Goal: Communication & Community: Answer question/provide support

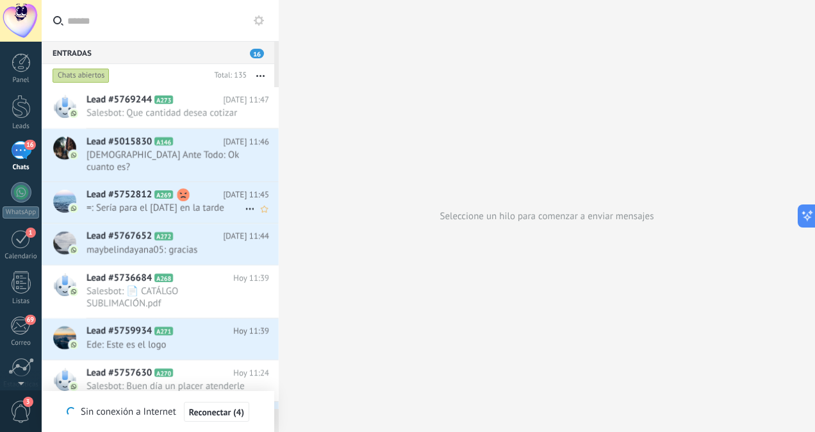
click at [163, 202] on span "=: Sería para el [DATE] en la tarde" at bounding box center [166, 208] width 158 height 12
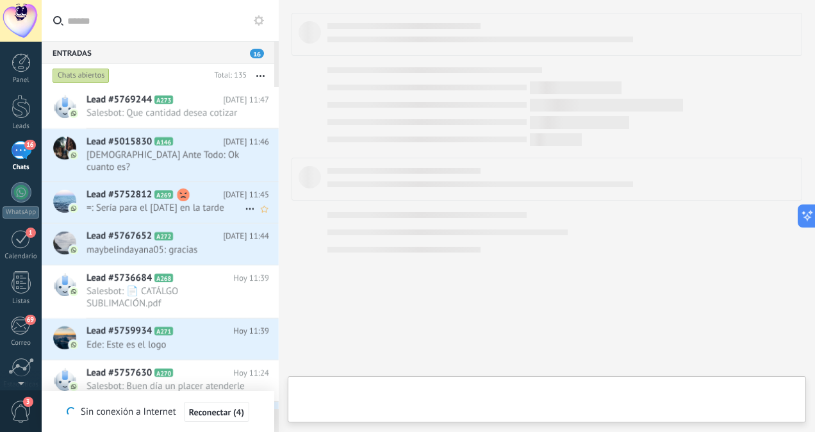
scroll to position [312, 0]
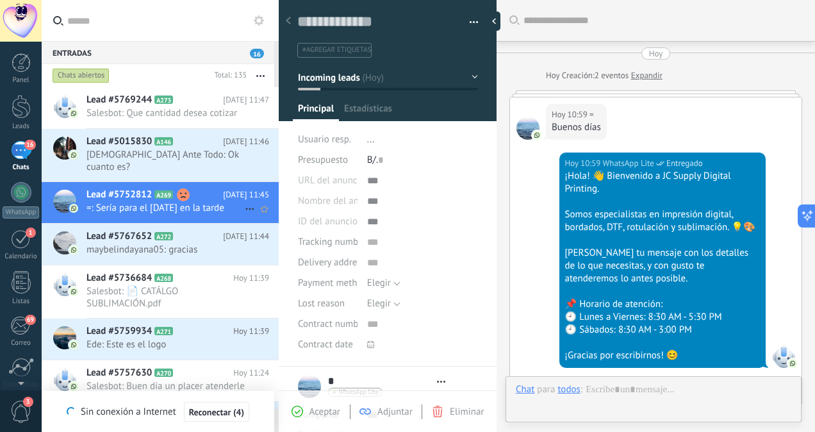
type textarea "**********"
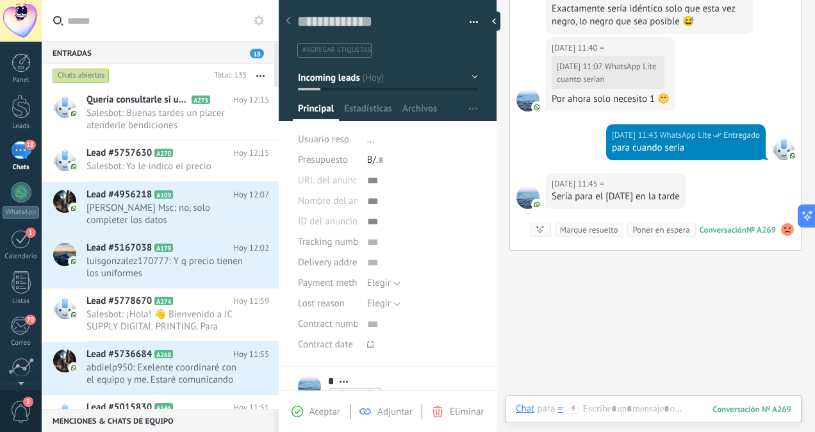
scroll to position [847, 0]
click at [591, 404] on div at bounding box center [654, 422] width 276 height 38
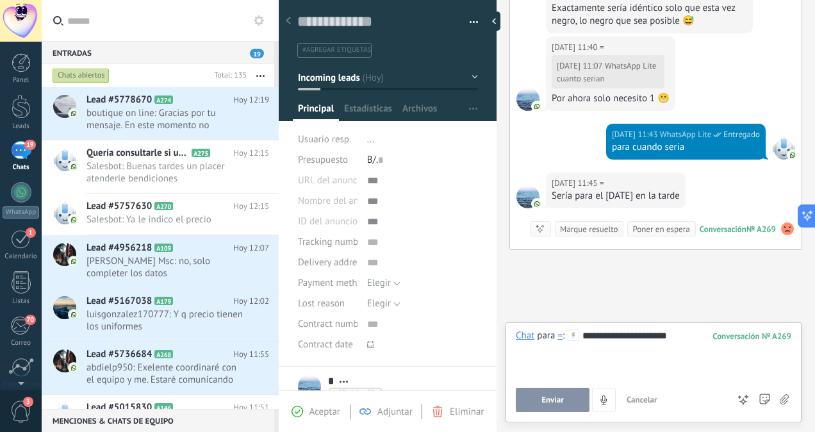
click at [567, 397] on button "Enviar" at bounding box center [553, 400] width 74 height 24
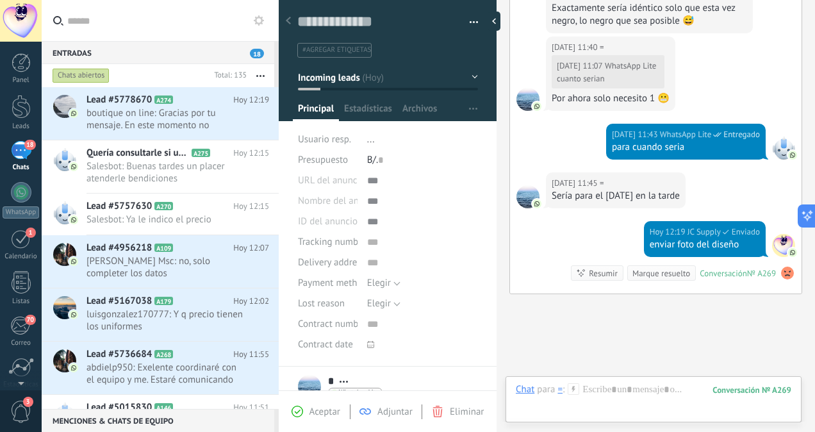
scroll to position [931, 0]
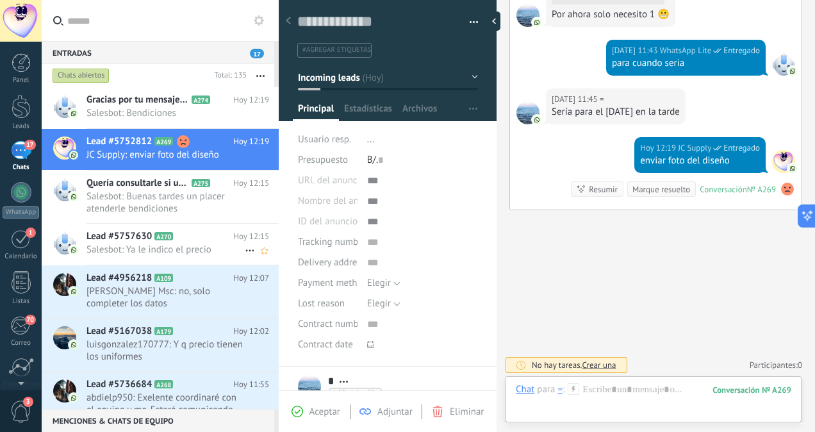
click at [187, 240] on icon at bounding box center [183, 236] width 13 height 13
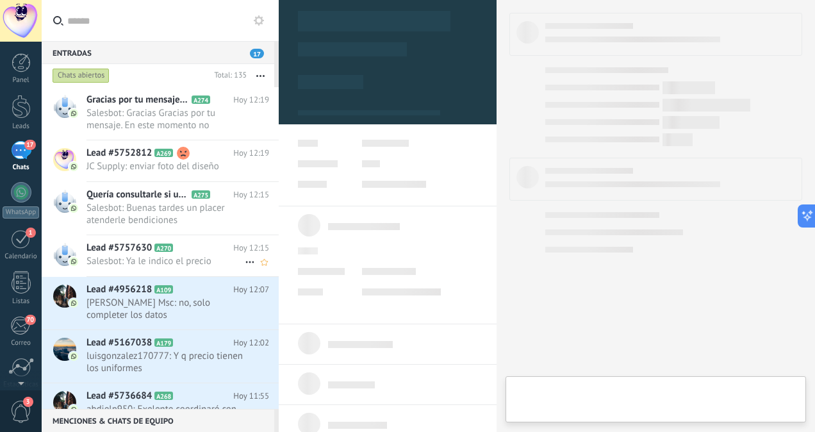
scroll to position [312, 0]
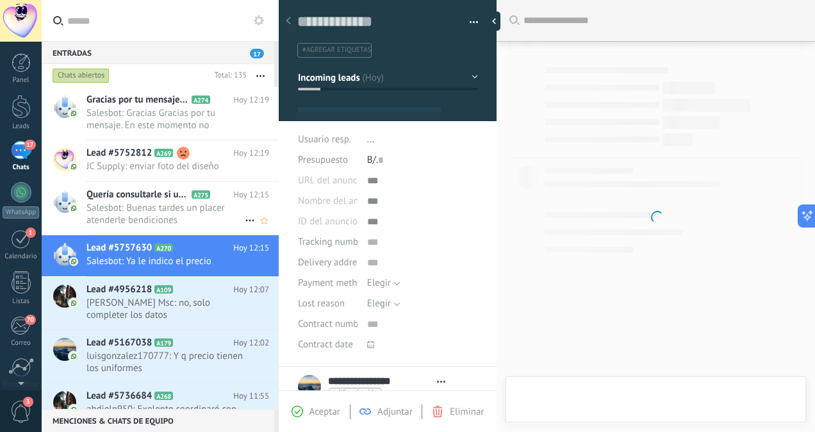
type textarea "**********"
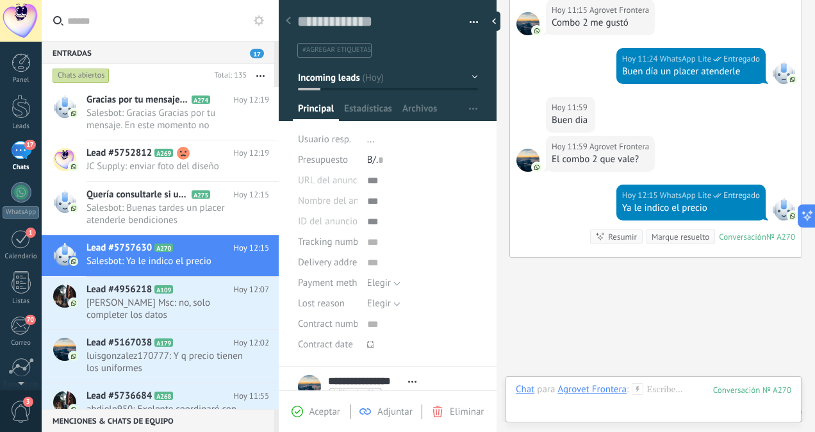
scroll to position [522, 0]
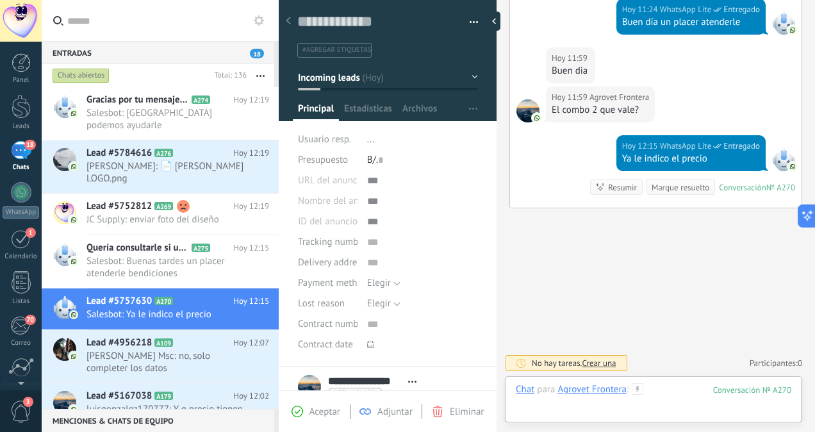
click at [658, 390] on div at bounding box center [654, 402] width 276 height 38
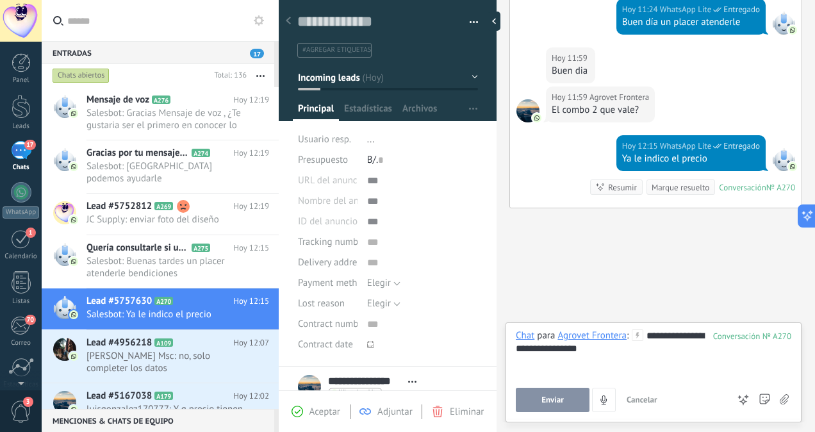
click at [549, 399] on span "Enviar" at bounding box center [553, 399] width 22 height 9
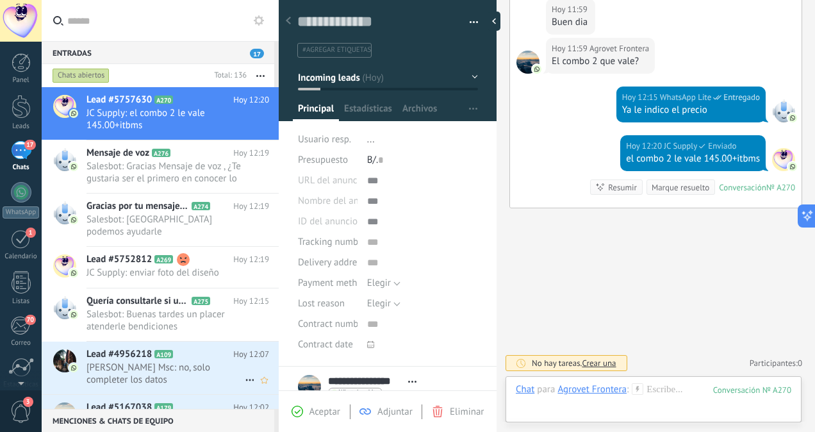
click at [161, 369] on span "[PERSON_NAME] Msc: no, solo completer los datos" at bounding box center [166, 373] width 158 height 24
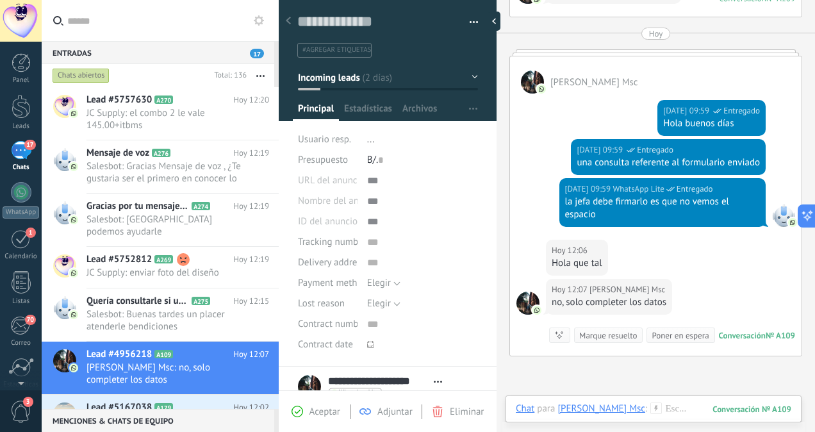
scroll to position [567, 0]
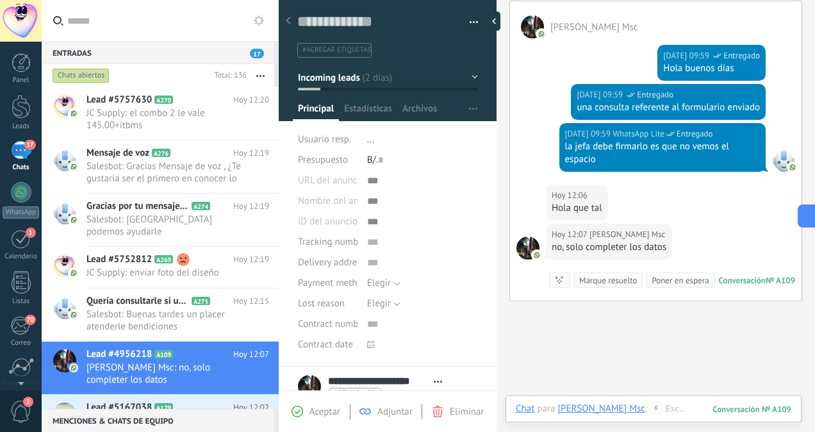
click at [192, 415] on span "luisgonzalez170777: Y q precio tienen los uniformes" at bounding box center [166, 427] width 158 height 24
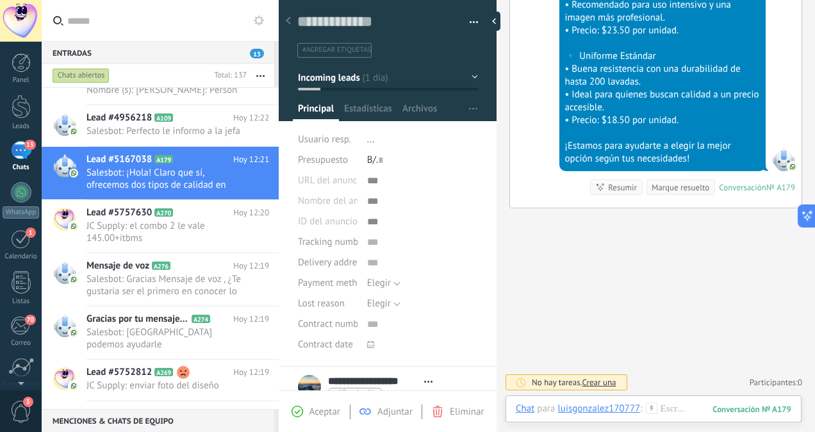
scroll to position [349, 0]
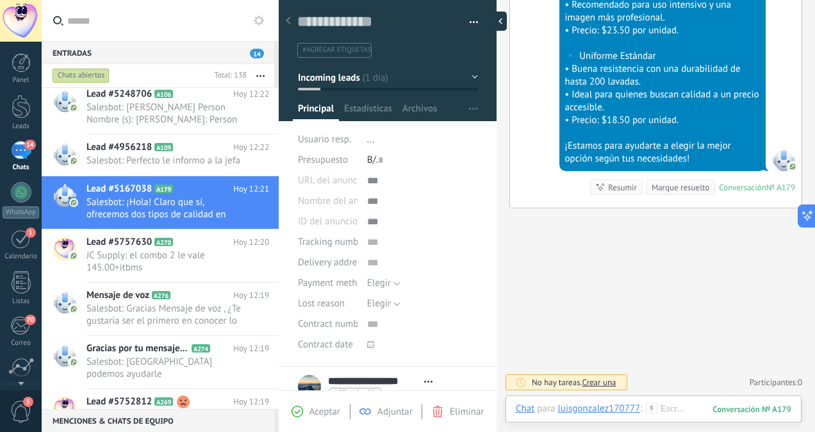
click at [497, 22] on div at bounding box center [497, 21] width 19 height 19
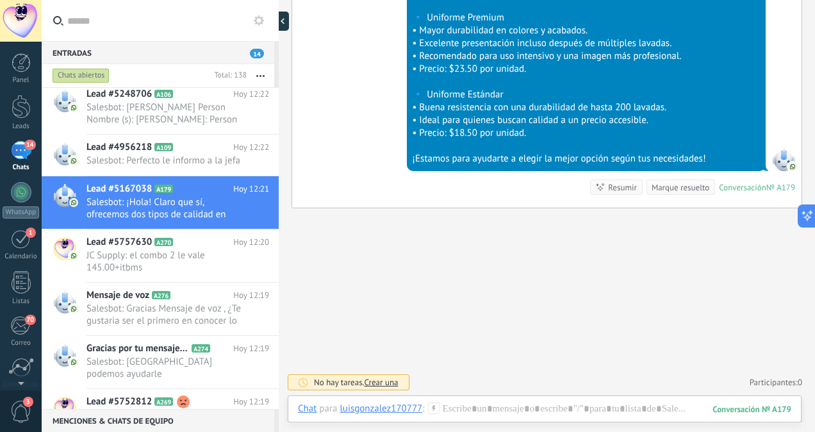
type textarea "**********"
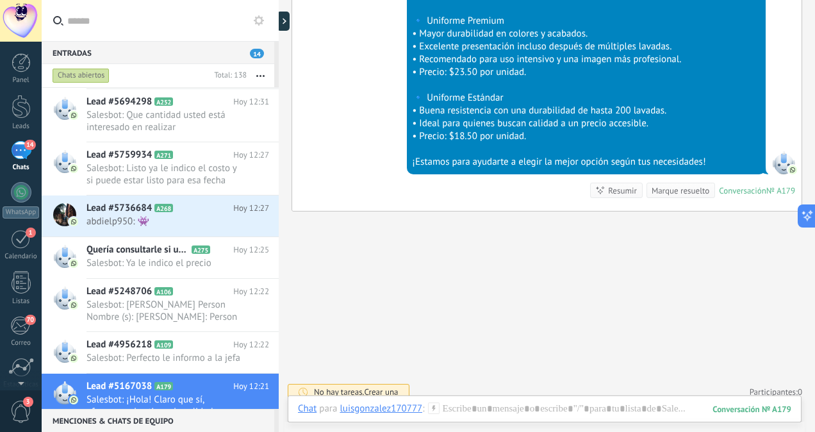
scroll to position [0, 0]
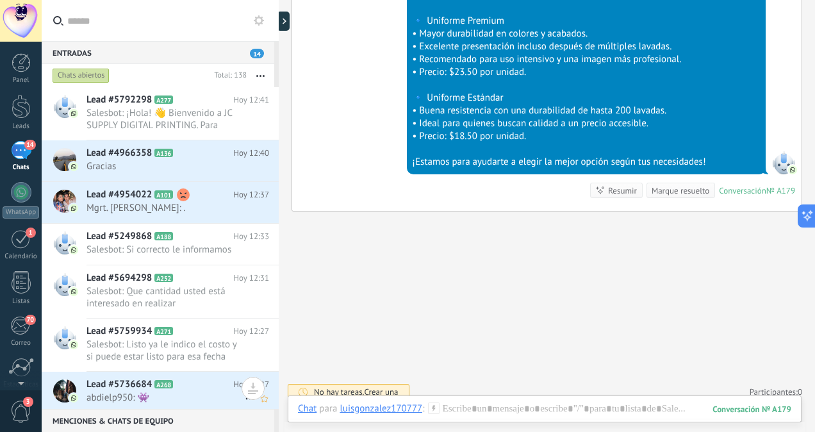
click at [186, 392] on span "abdielp950: 👾" at bounding box center [166, 398] width 158 height 12
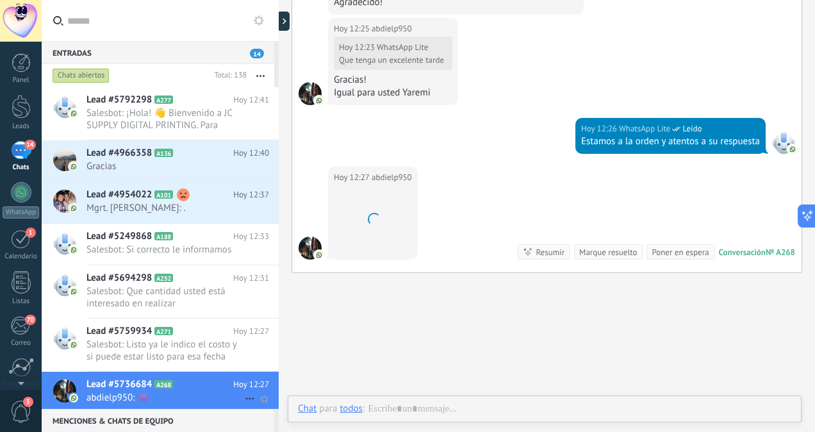
scroll to position [341, 0]
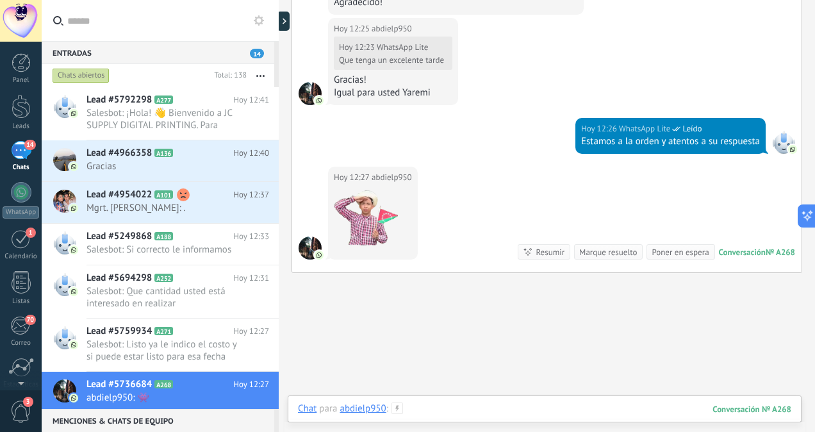
click at [505, 404] on div at bounding box center [545, 422] width 494 height 38
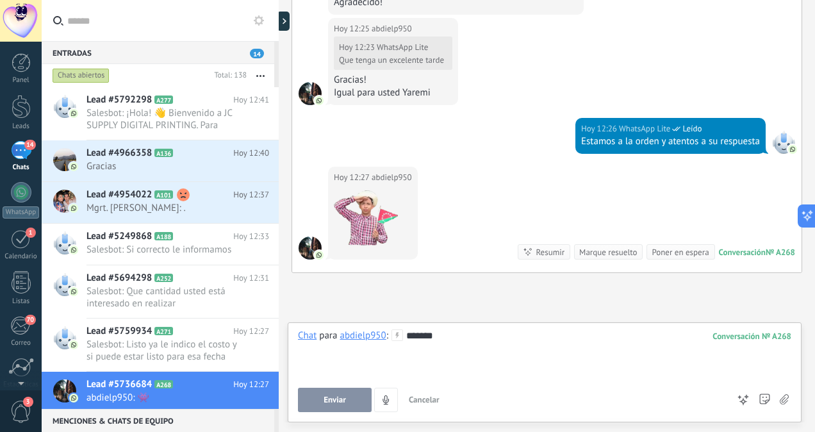
click at [329, 404] on span "Enviar" at bounding box center [335, 399] width 22 height 9
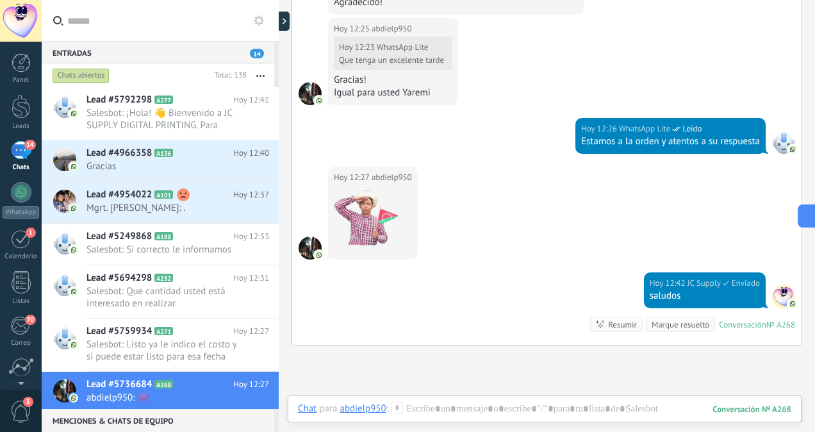
scroll to position [1043, 0]
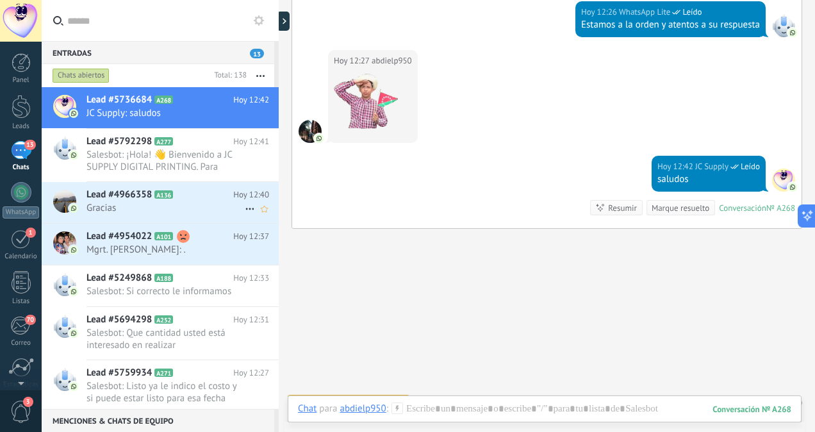
click at [136, 212] on span "Gracias" at bounding box center [166, 208] width 158 height 12
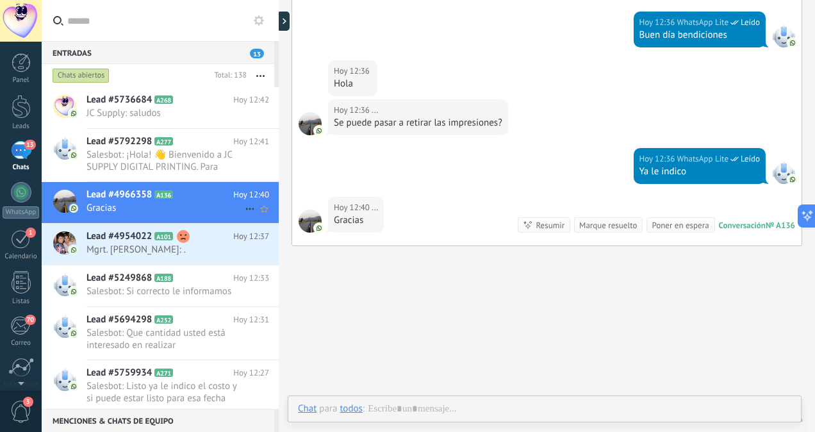
scroll to position [341, 0]
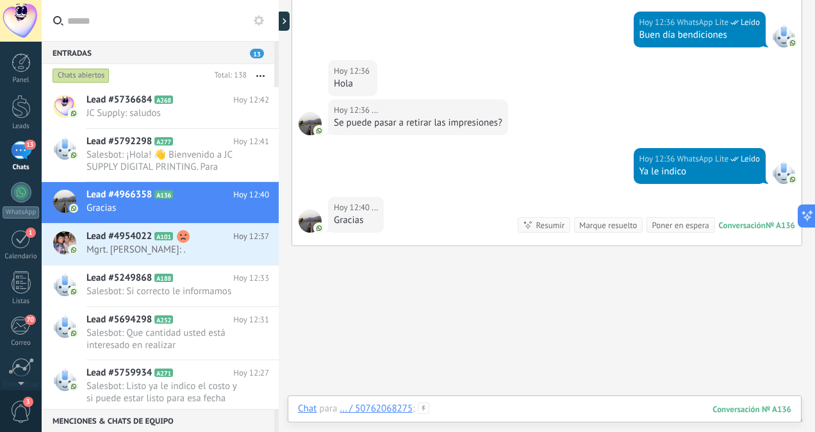
click at [476, 403] on div at bounding box center [545, 422] width 494 height 38
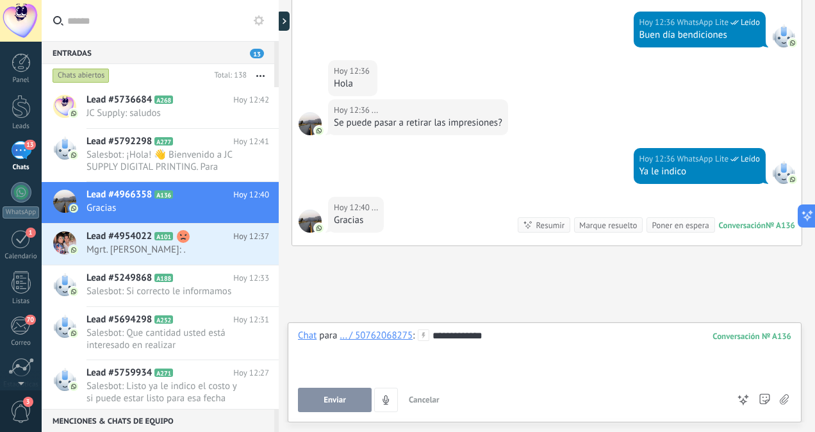
click at [340, 394] on button "Enviar" at bounding box center [335, 400] width 74 height 24
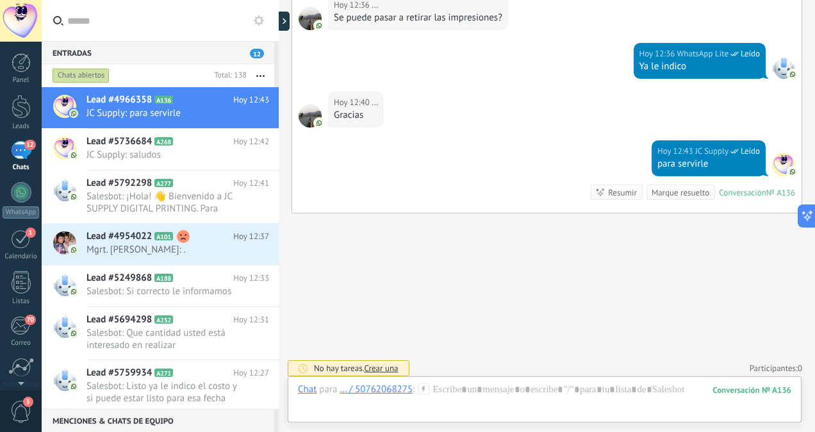
scroll to position [1631, 0]
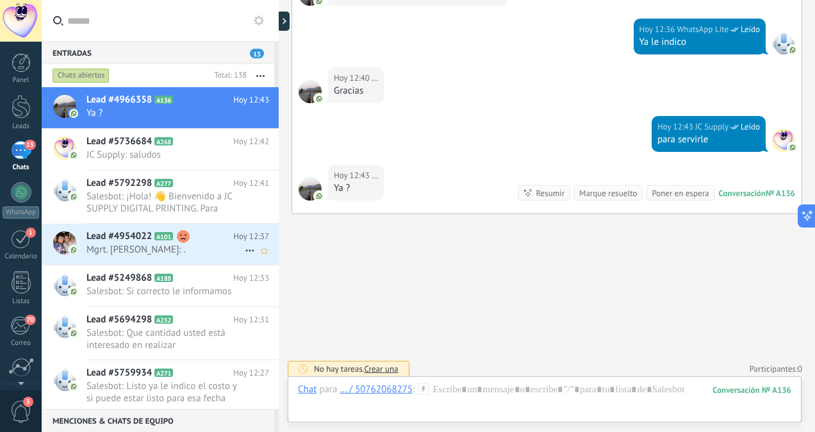
click at [177, 245] on span "Mgrt. [PERSON_NAME]: ." at bounding box center [166, 250] width 158 height 12
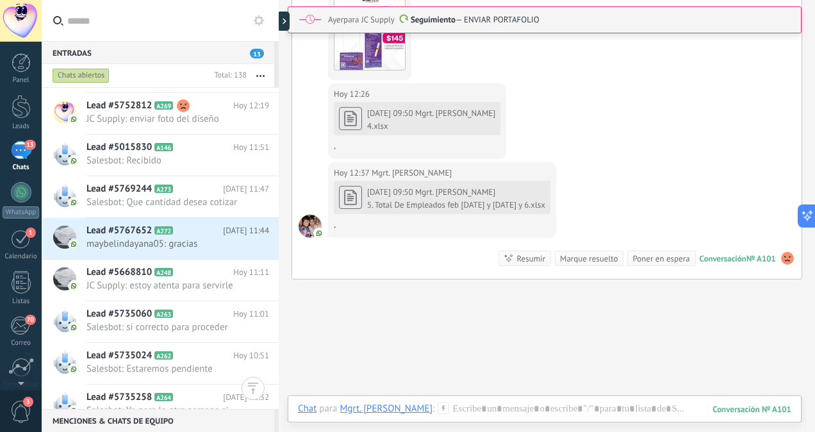
scroll to position [708, 0]
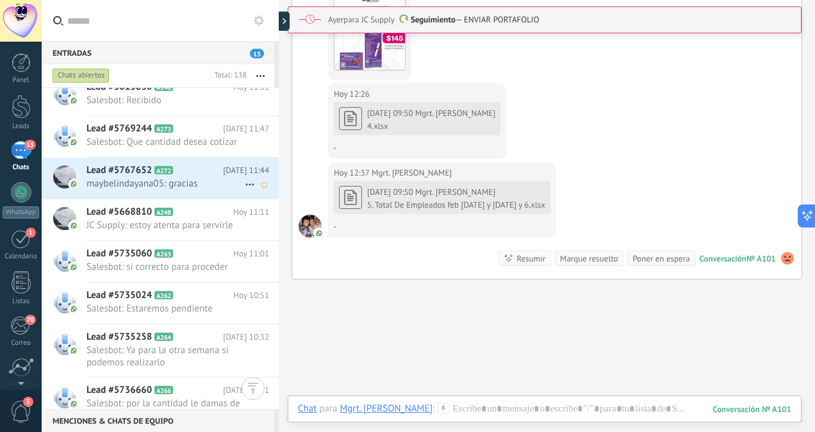
click at [181, 178] on span "maybelindayana05: gracias" at bounding box center [166, 184] width 158 height 12
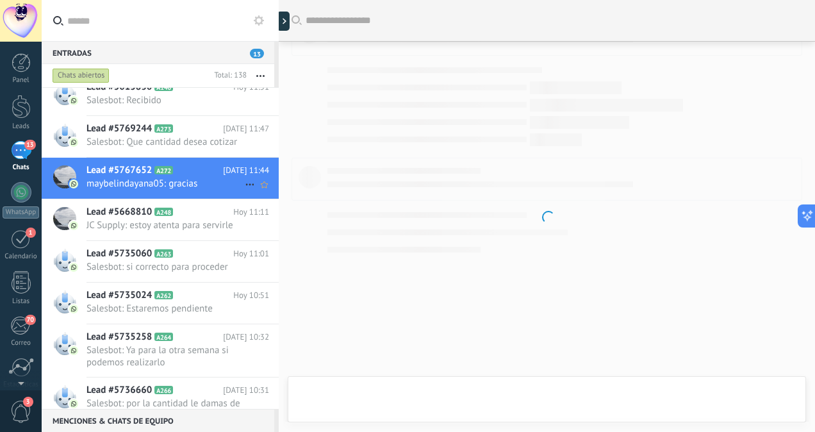
scroll to position [341, 0]
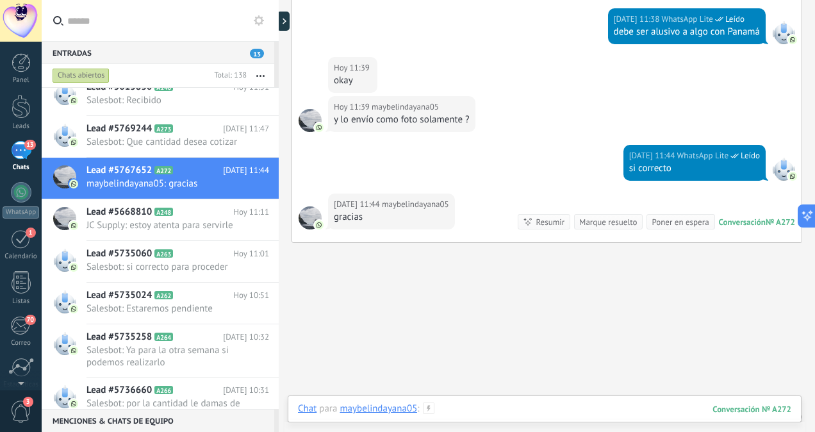
click at [478, 413] on div at bounding box center [545, 422] width 494 height 38
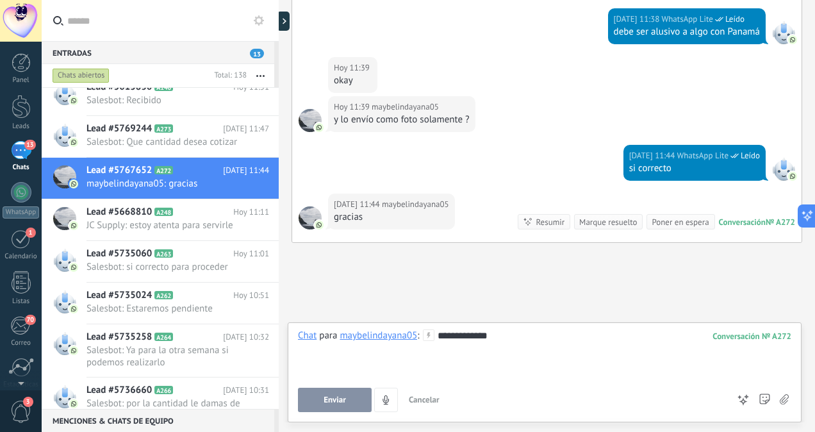
click at [318, 399] on button "Enviar" at bounding box center [335, 400] width 74 height 24
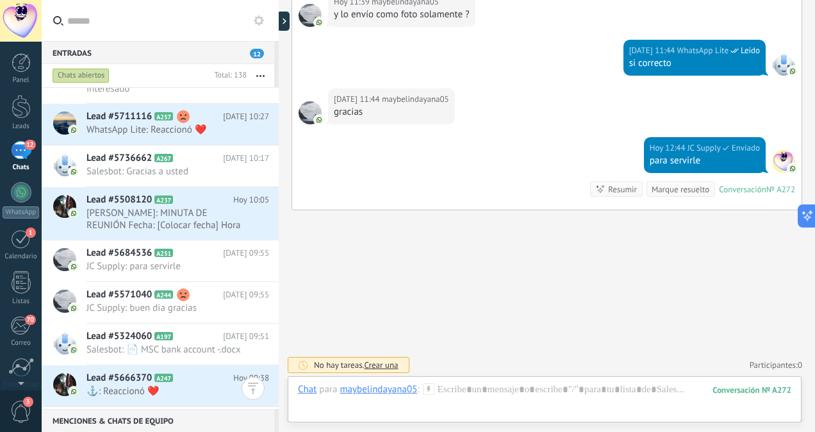
scroll to position [1126, 0]
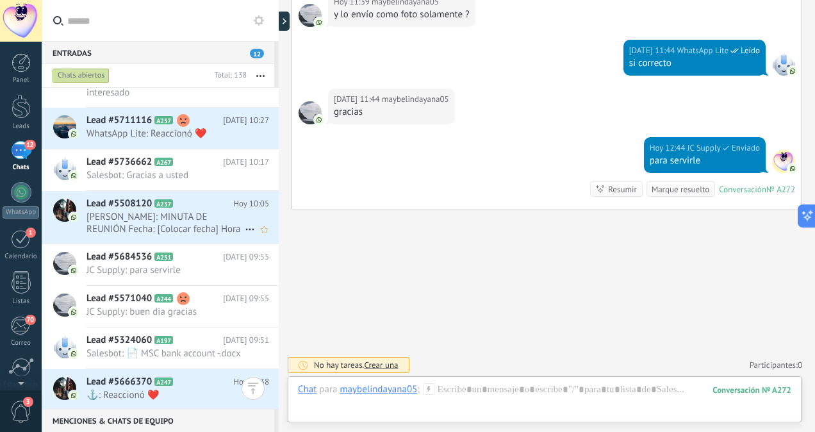
click at [196, 225] on span "[PERSON_NAME]: MINUTA DE REUNIÓN Fecha: [Colocar fecha] Hora de inicio: [Coloca…" at bounding box center [166, 223] width 158 height 24
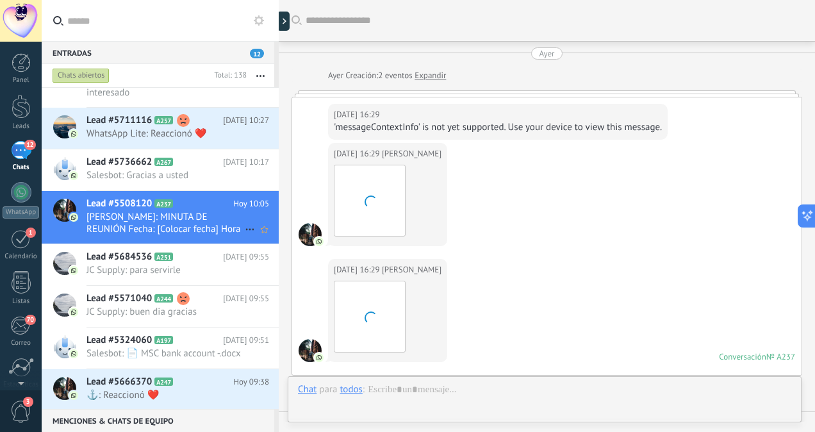
scroll to position [661, 0]
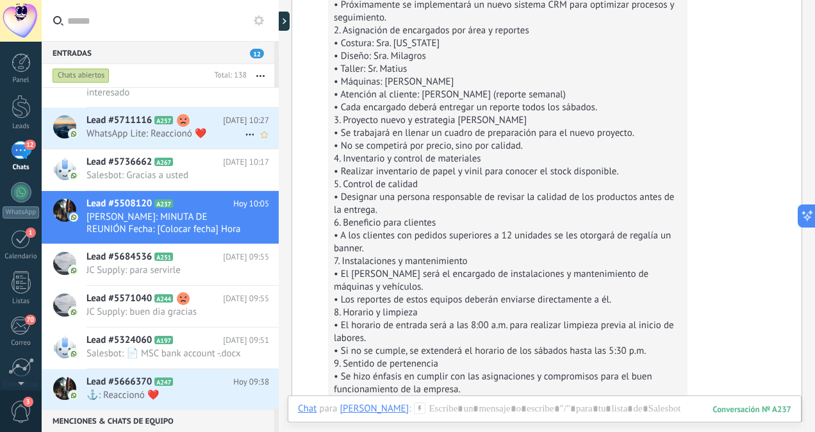
click at [183, 120] on use at bounding box center [183, 120] width 13 height 13
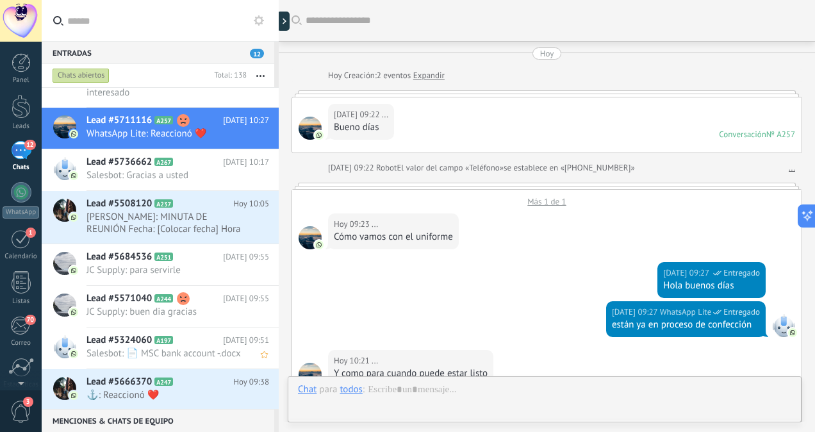
scroll to position [468, 0]
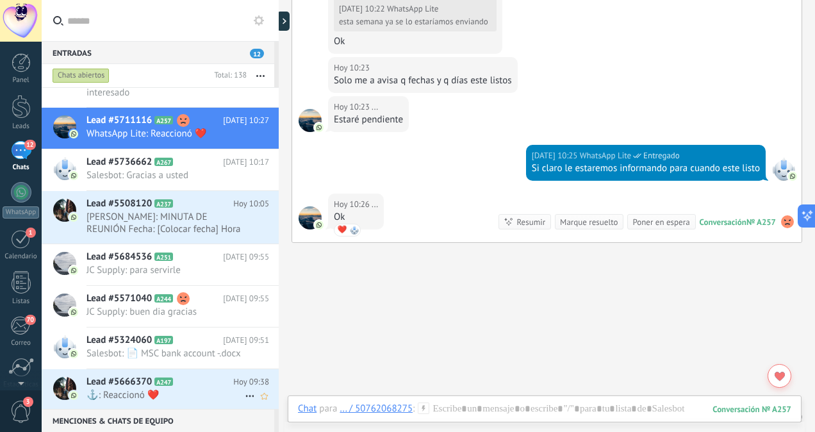
click at [177, 401] on span "⚓: Reaccionó ❤️" at bounding box center [166, 395] width 158 height 12
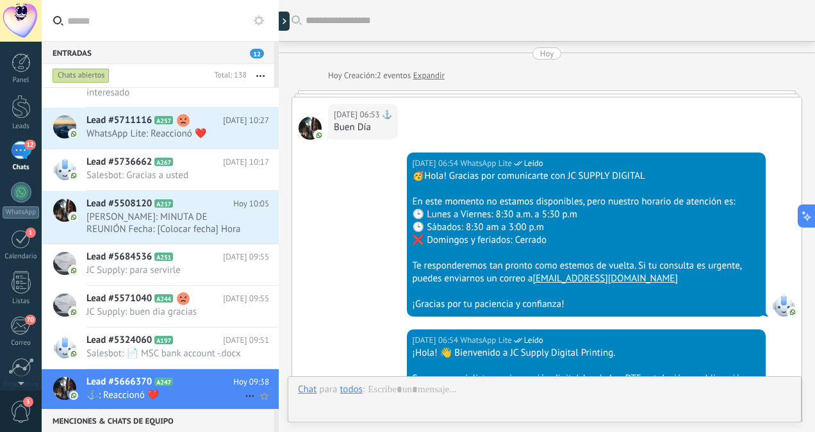
scroll to position [1001, 0]
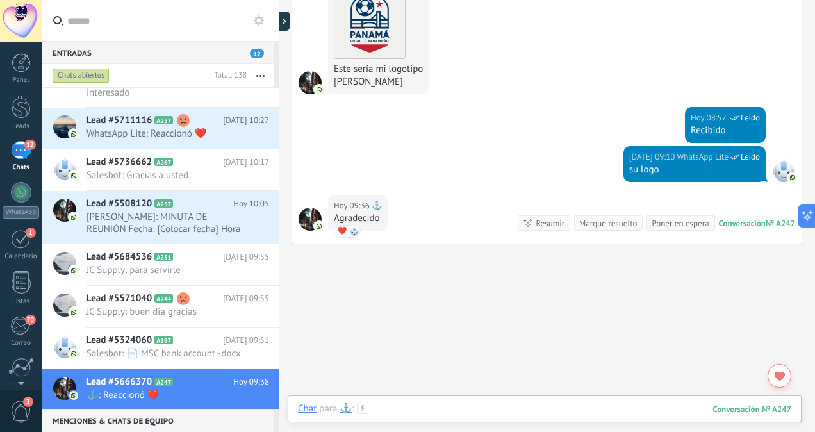
click at [394, 409] on div at bounding box center [545, 422] width 494 height 38
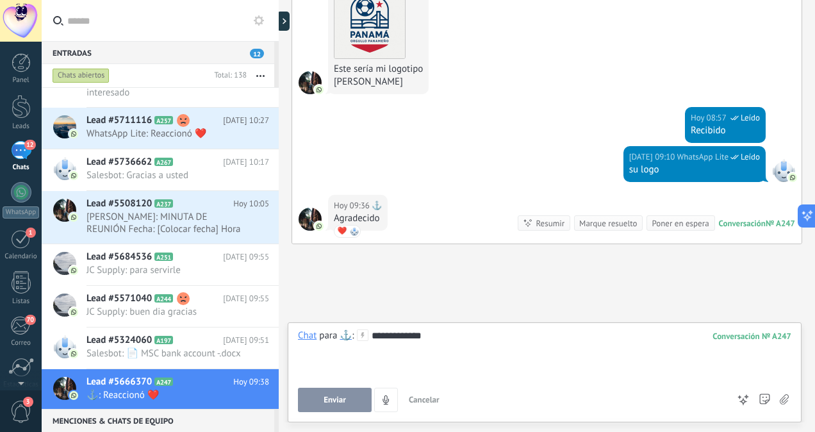
click at [350, 397] on button "Enviar" at bounding box center [335, 400] width 74 height 24
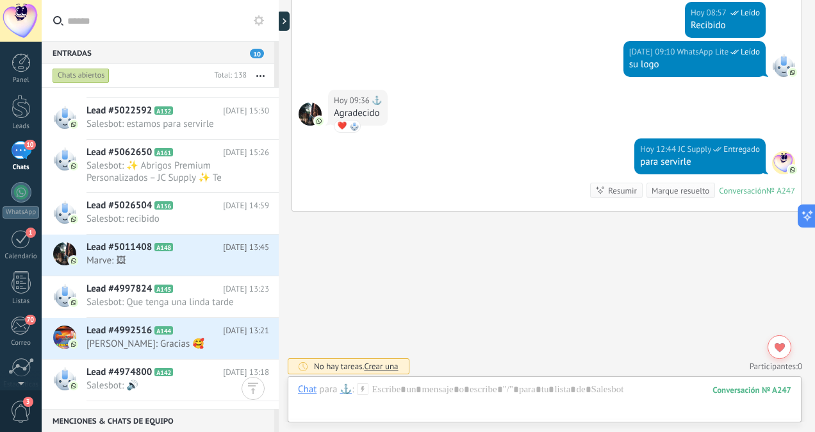
scroll to position [5534, 0]
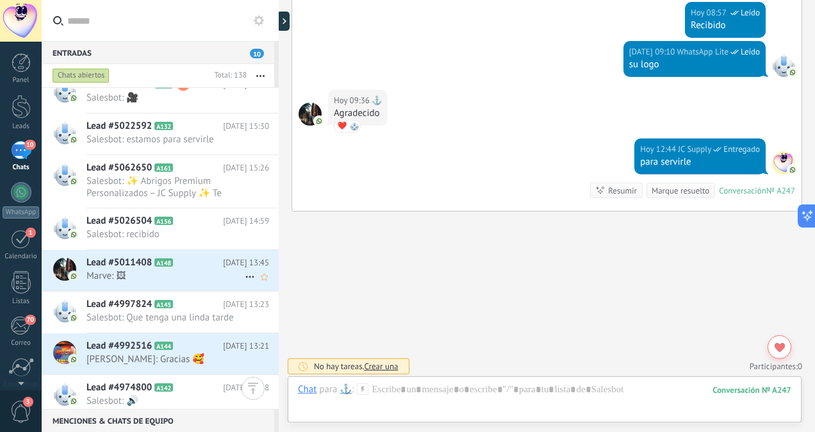
click at [146, 282] on span "Marve: 🖼" at bounding box center [166, 276] width 158 height 12
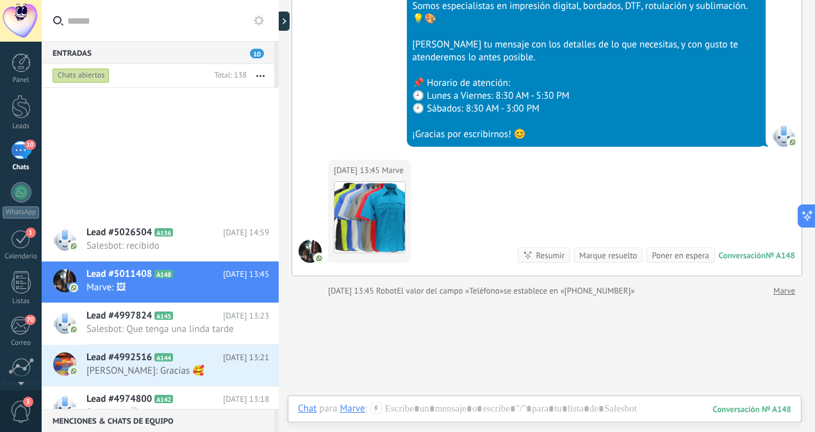
scroll to position [5796, 0]
